Goal: Task Accomplishment & Management: Manage account settings

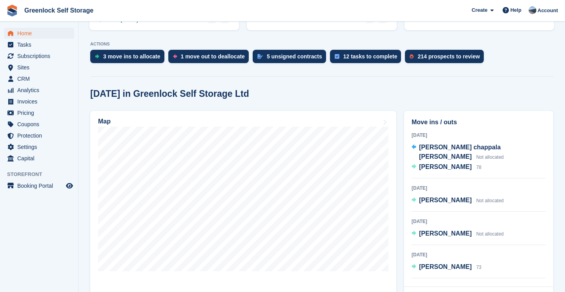
scroll to position [152, 0]
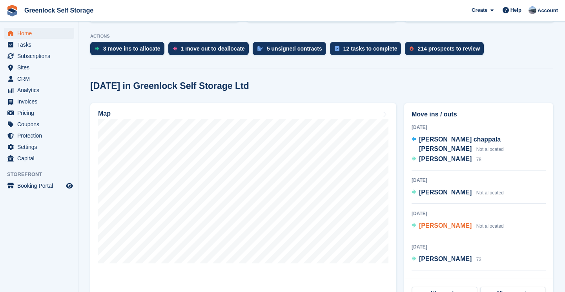
click at [432, 222] on span "[PERSON_NAME]" at bounding box center [445, 225] width 53 height 7
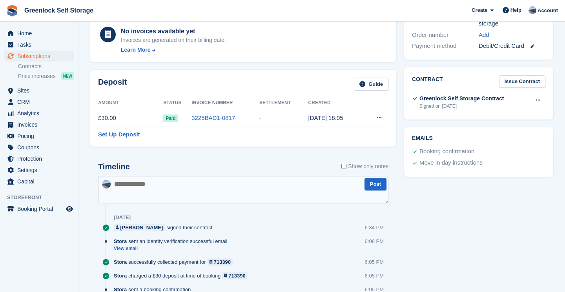
scroll to position [319, 0]
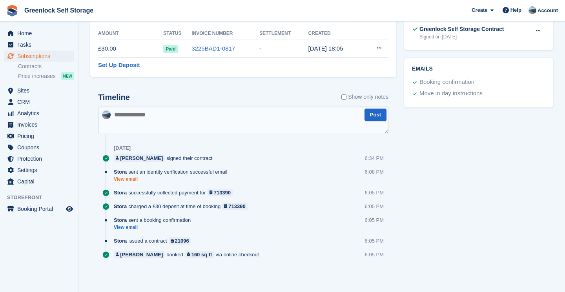
click at [131, 180] on link "View email" at bounding box center [172, 179] width 117 height 7
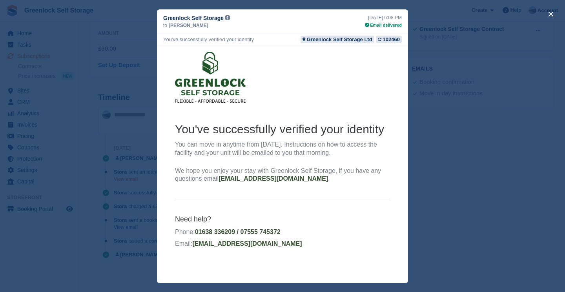
scroll to position [0, 0]
click at [550, 13] on button "close" at bounding box center [551, 14] width 13 height 13
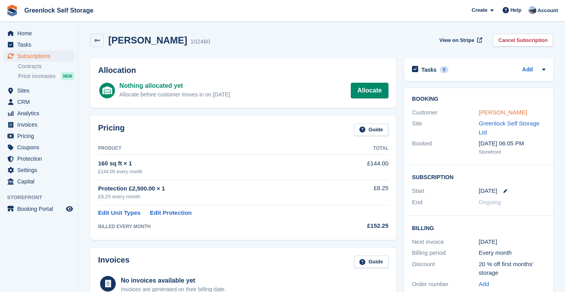
click at [501, 113] on link "[PERSON_NAME]" at bounding box center [503, 112] width 48 height 7
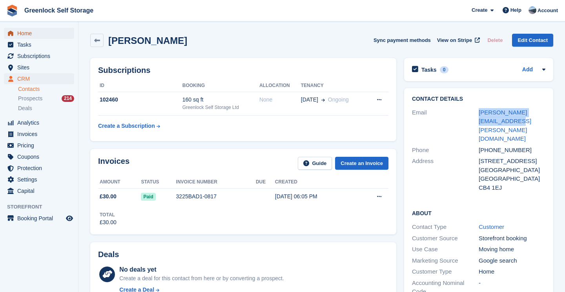
click at [25, 36] on span "Home" at bounding box center [40, 33] width 47 height 11
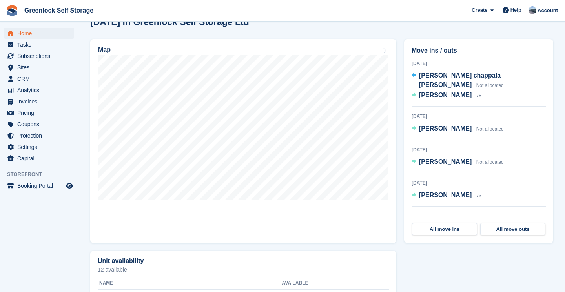
scroll to position [257, 0]
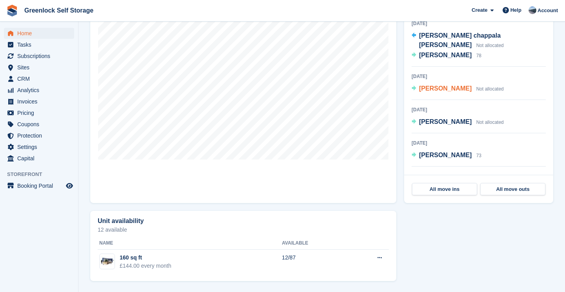
click at [432, 85] on span "[PERSON_NAME]" at bounding box center [445, 88] width 53 height 7
